Goal: Complete application form: Complete application form

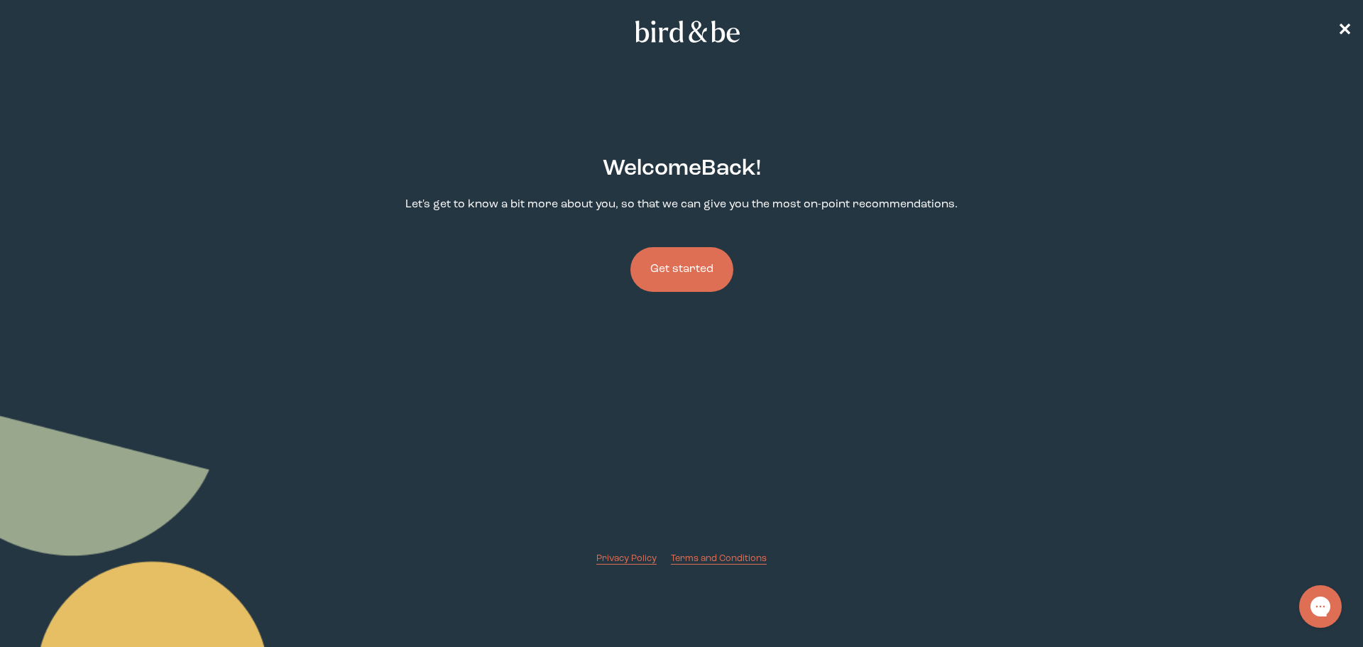
click at [708, 263] on button "Get started" at bounding box center [681, 269] width 103 height 45
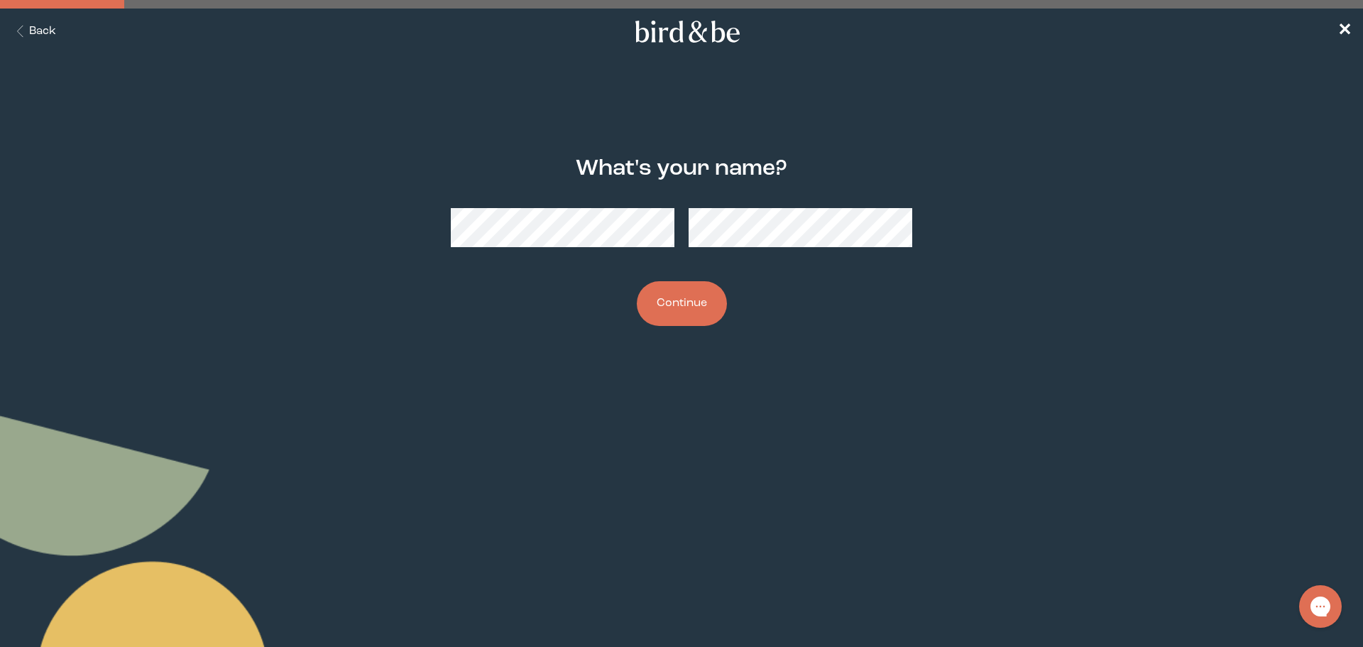
click at [687, 306] on button "Continue" at bounding box center [682, 303] width 90 height 45
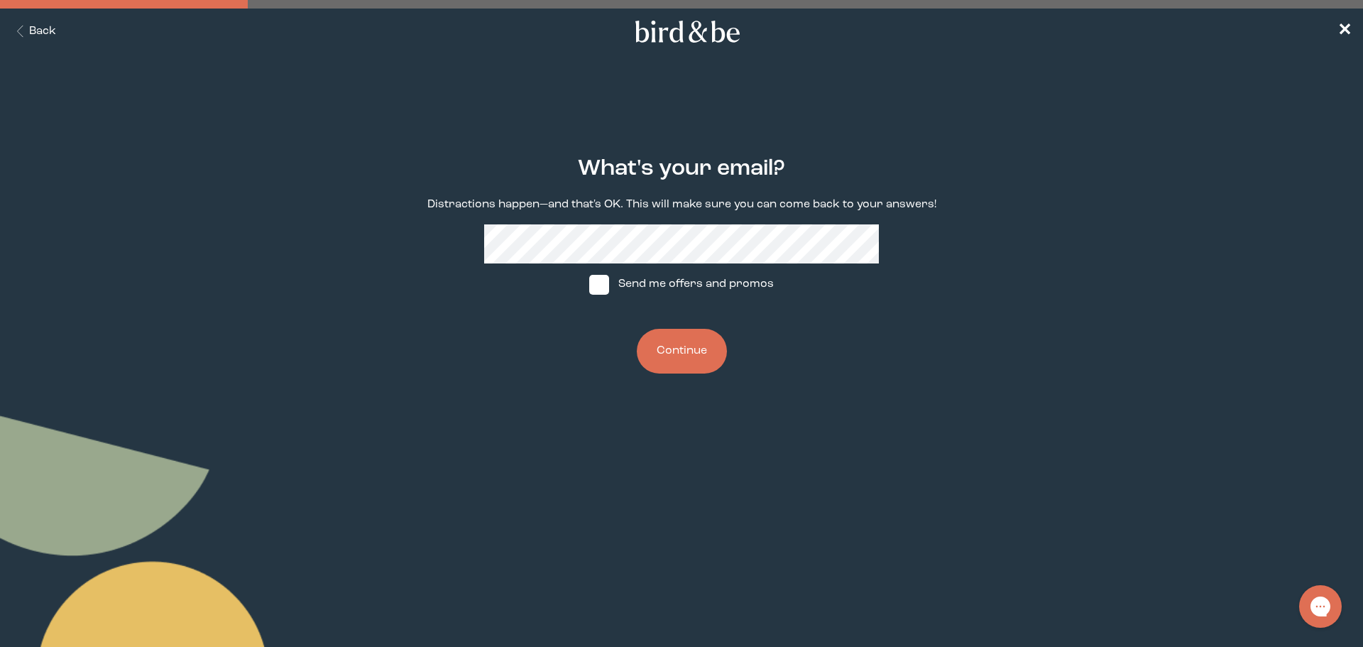
click at [692, 353] on button "Continue" at bounding box center [682, 351] width 90 height 45
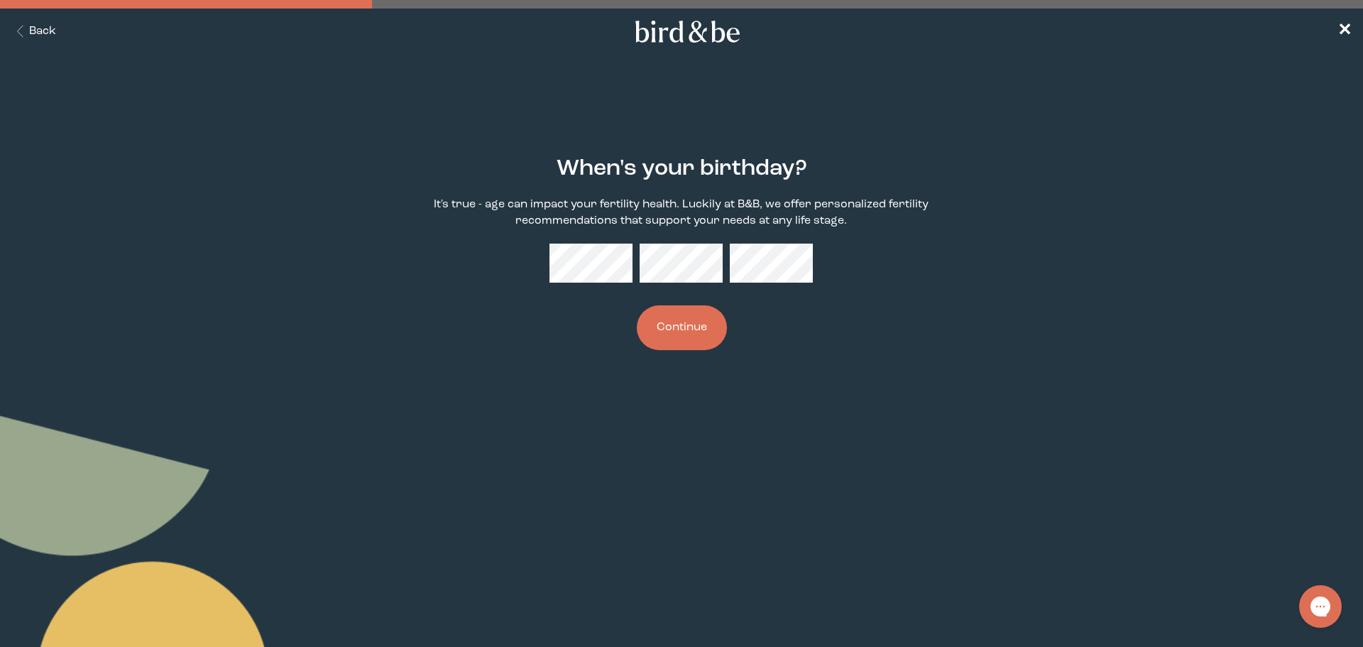
click at [637, 305] on button "Continue" at bounding box center [682, 327] width 90 height 45
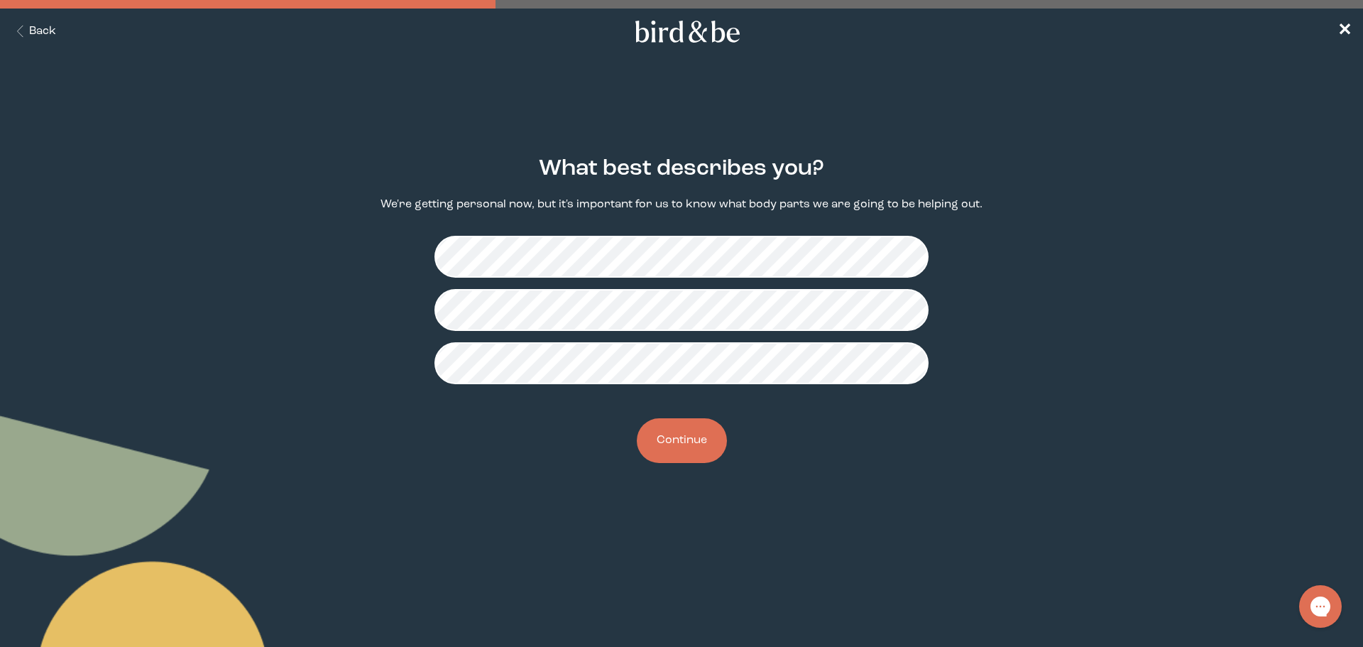
click at [716, 406] on div "What best describes you? We're getting personal now, but it's important for us …" at bounding box center [681, 309] width 659 height 352
click at [694, 439] on button "Continue" at bounding box center [682, 440] width 90 height 45
click at [698, 439] on button "Continue" at bounding box center [682, 440] width 90 height 45
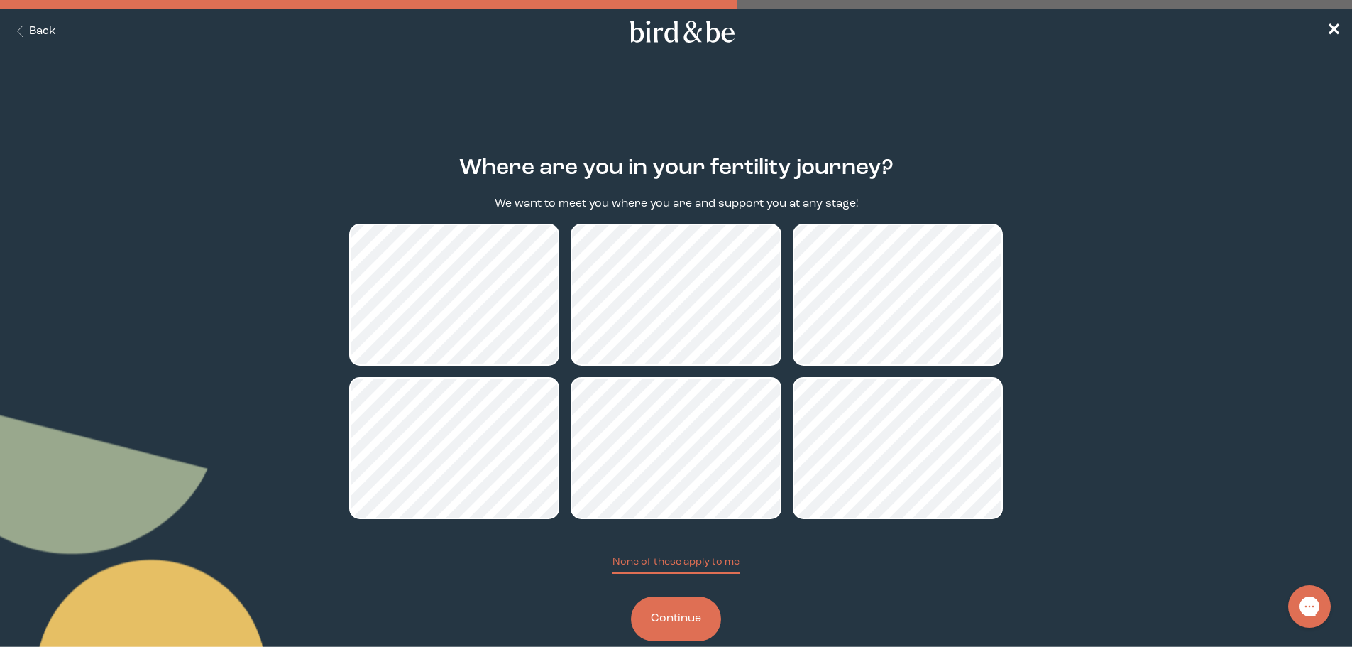
click at [674, 613] on button "Continue" at bounding box center [676, 618] width 90 height 45
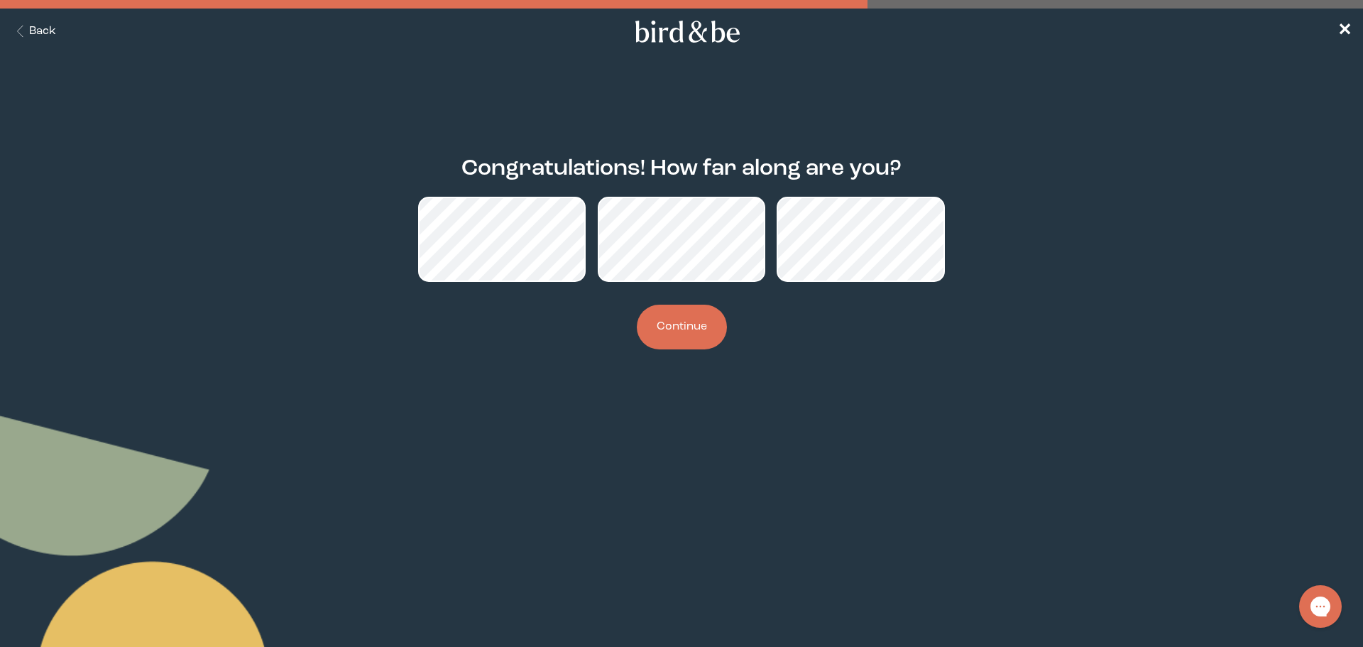
click at [690, 324] on button "Continue" at bounding box center [682, 327] width 90 height 45
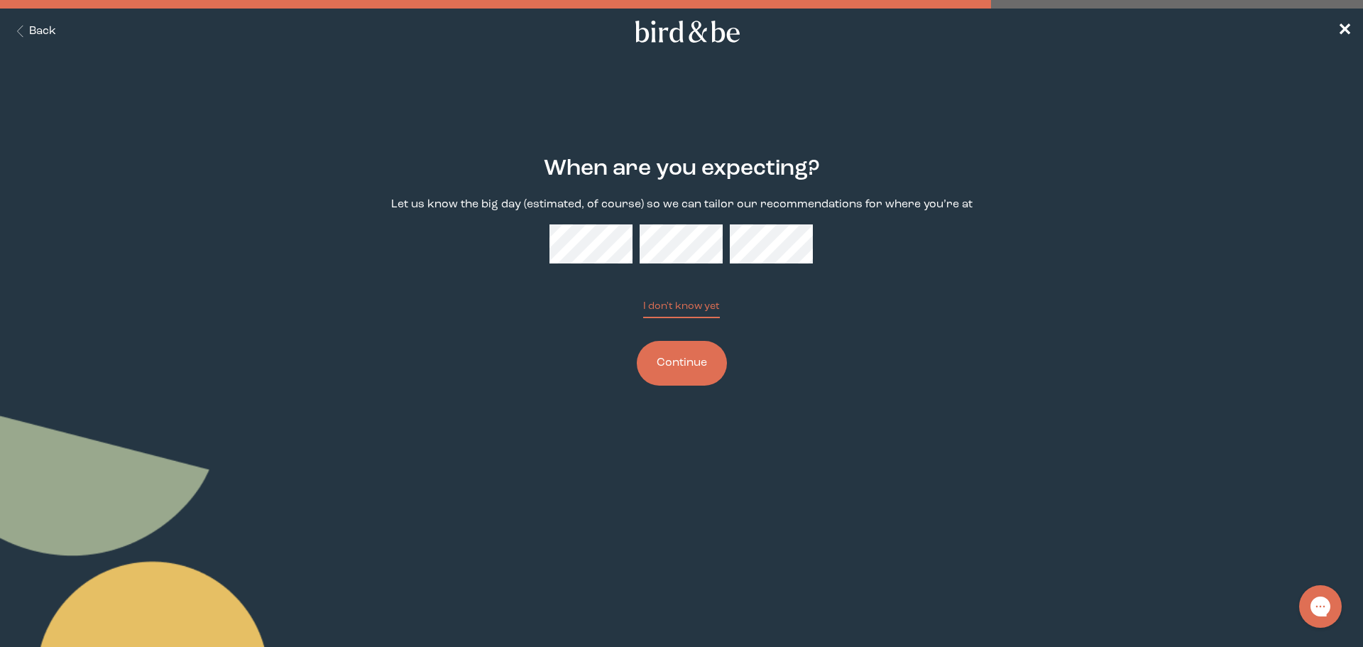
click at [667, 368] on button "Continue" at bounding box center [682, 363] width 90 height 45
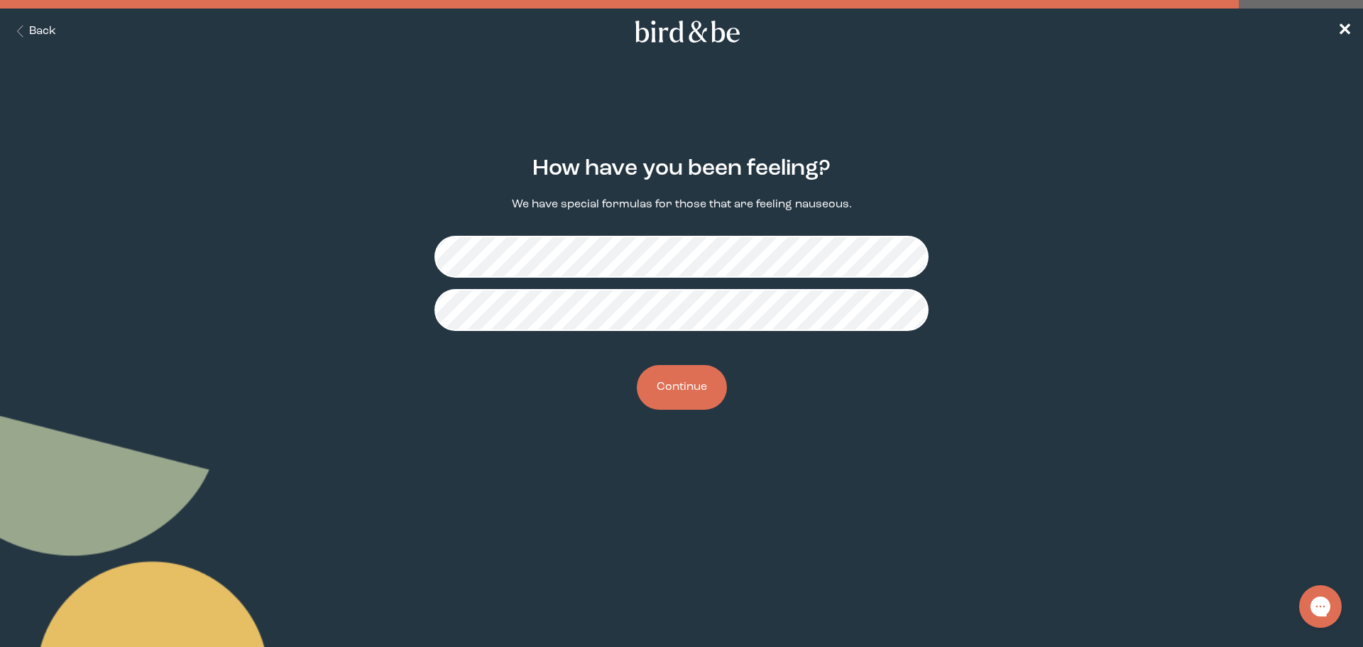
click at [693, 396] on button "Continue" at bounding box center [682, 387] width 90 height 45
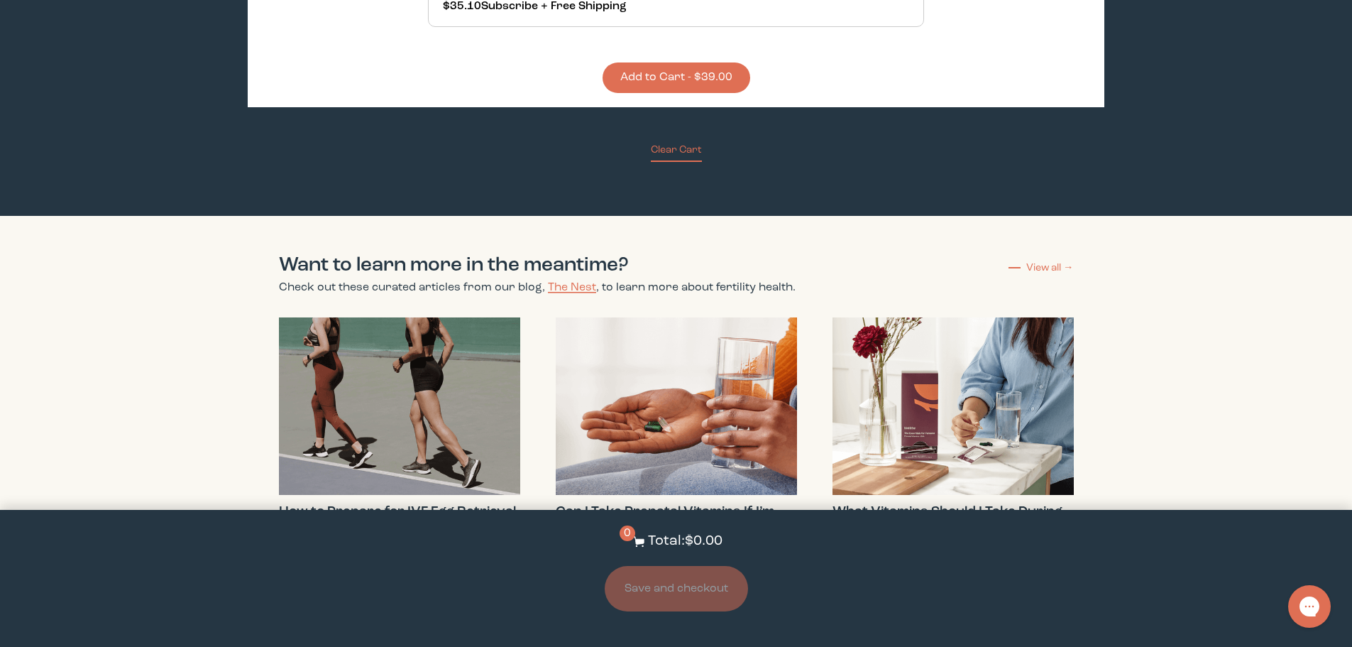
scroll to position [1295, 0]
